Goal: Transaction & Acquisition: Purchase product/service

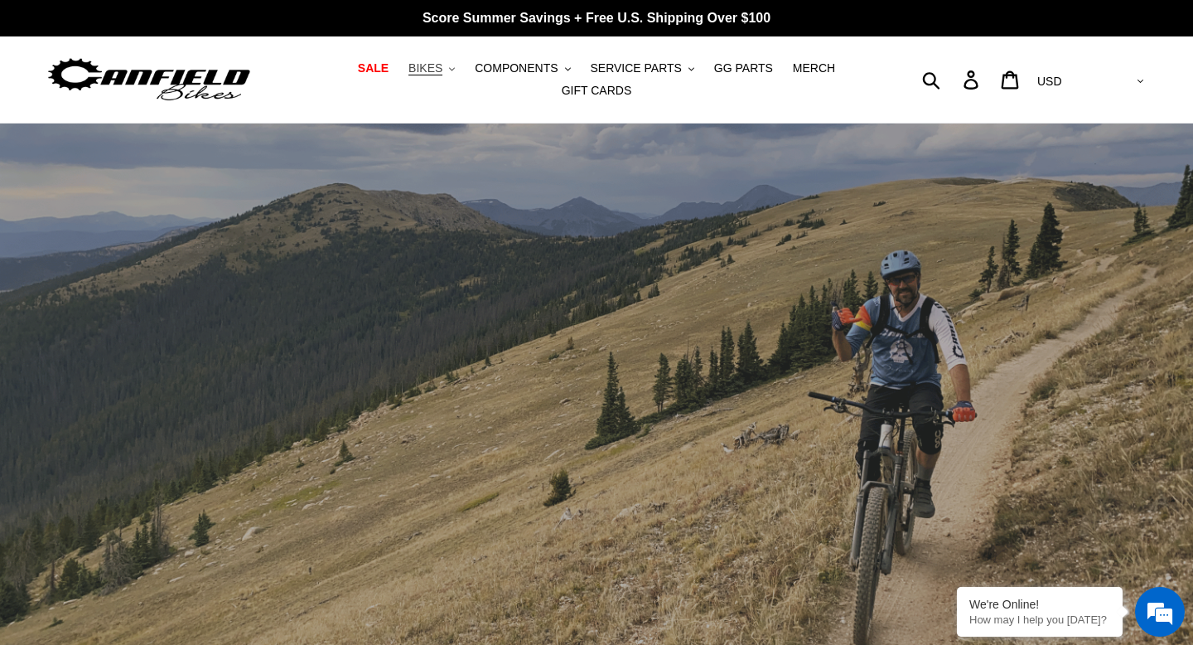
click at [428, 73] on span "BIKES" at bounding box center [425, 68] width 34 height 14
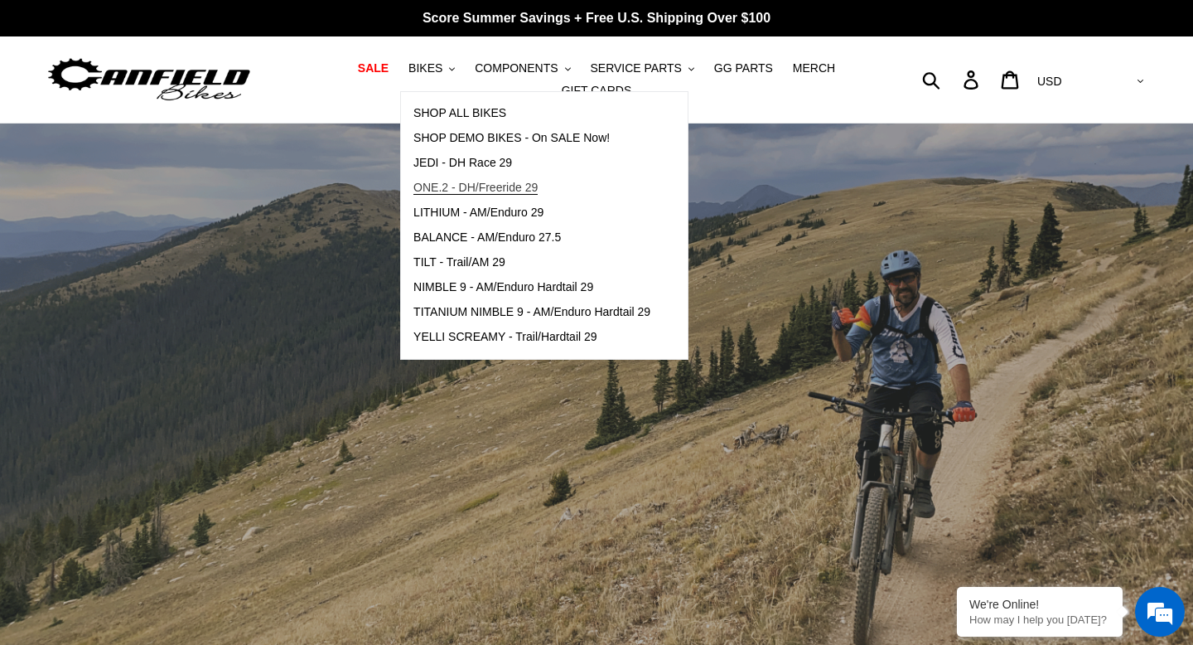
click at [493, 187] on span "ONE.2 - DH/Freeride 29" at bounding box center [475, 188] width 124 height 14
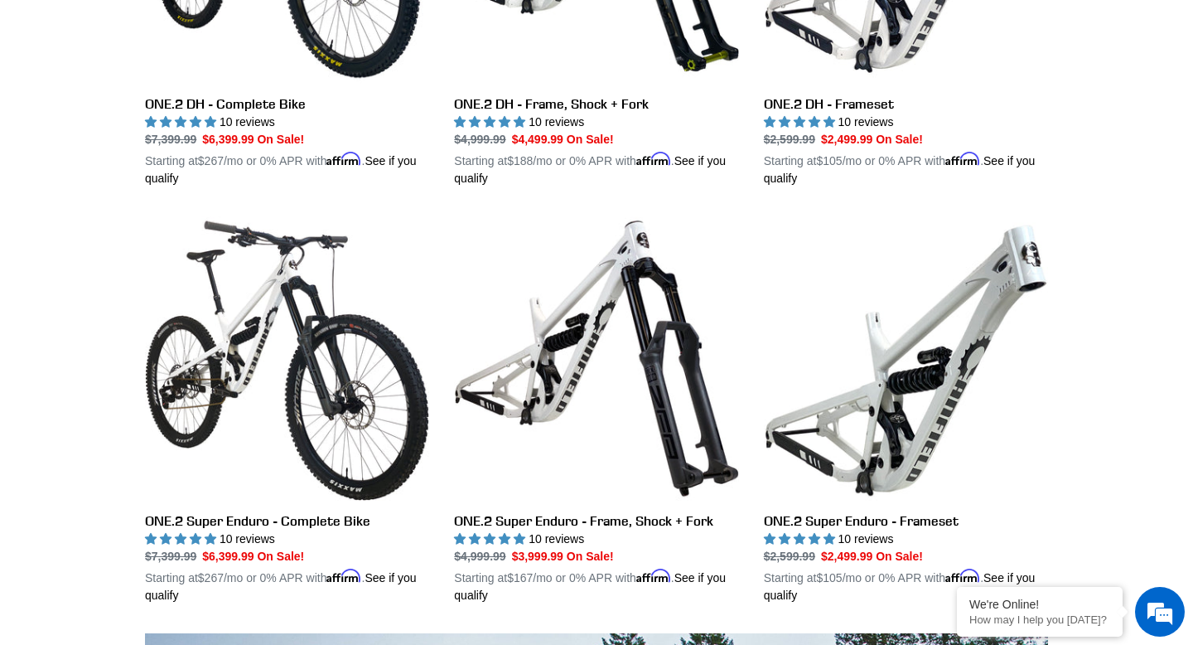
scroll to position [826, 0]
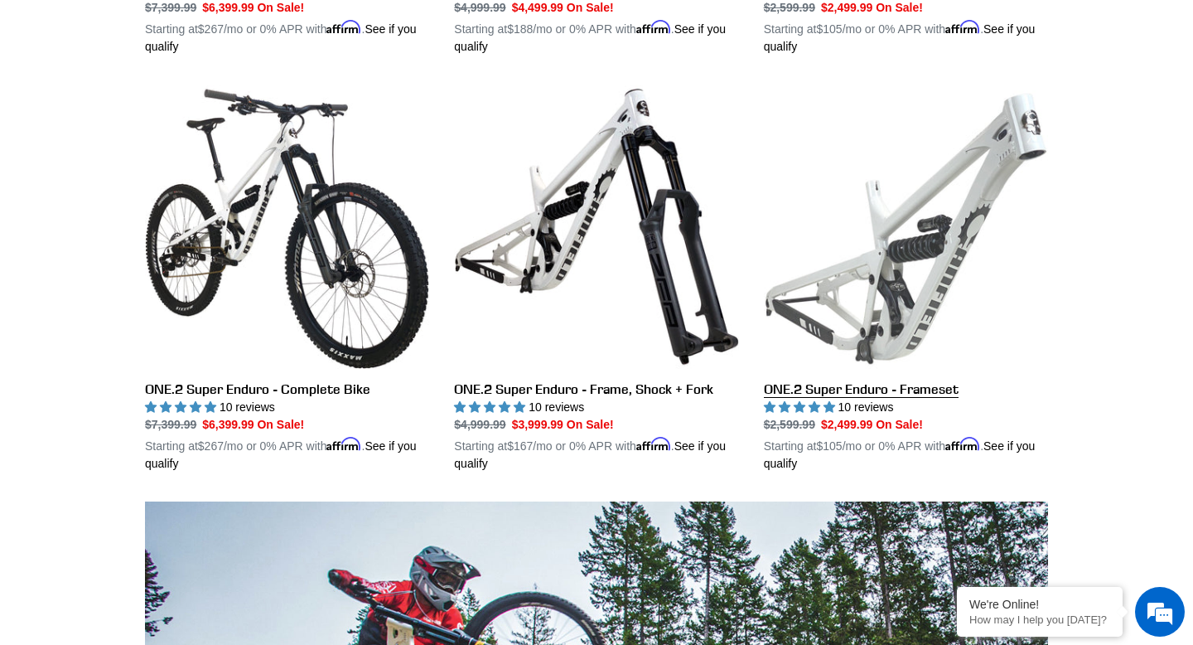
click at [893, 181] on link "ONE.2 Super Enduro - Frameset" at bounding box center [906, 279] width 284 height 388
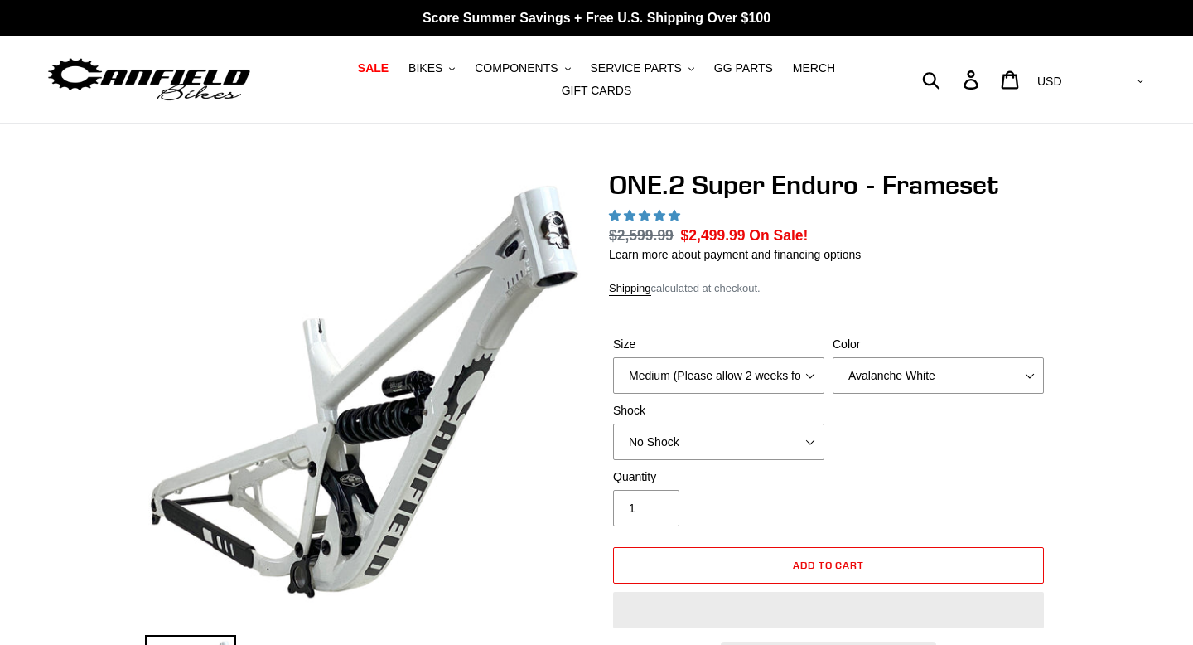
select select "highest-rating"
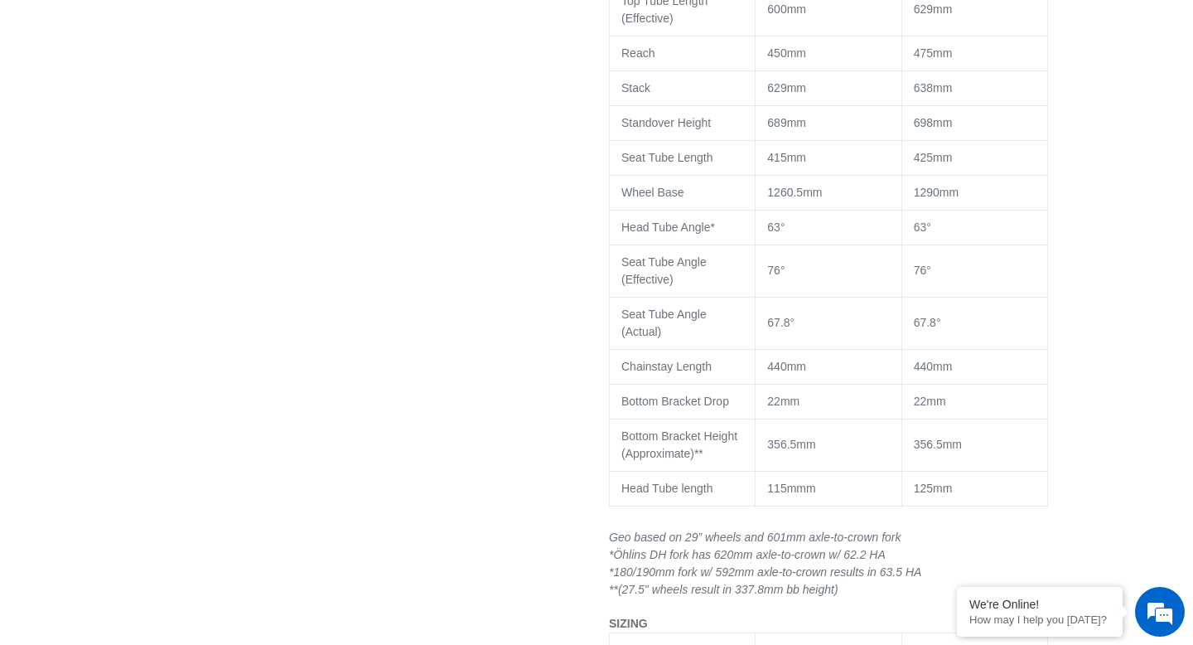
scroll to position [1734, 0]
